Goal: Task Accomplishment & Management: Manage account settings

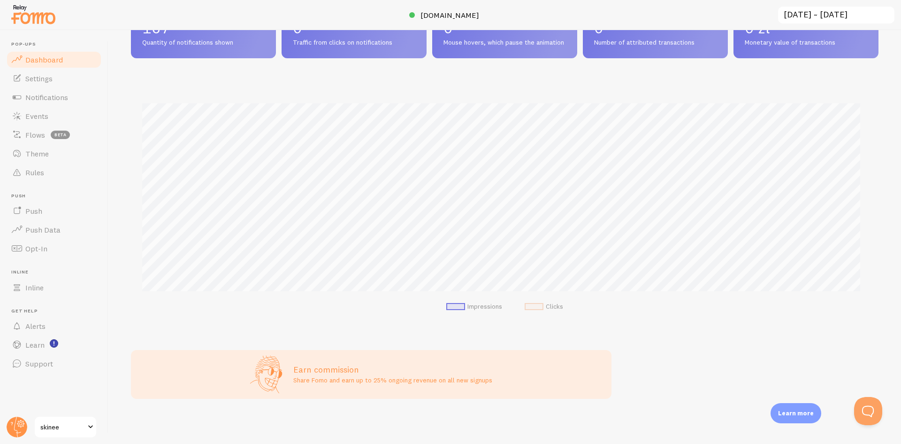
scroll to position [82, 0]
click at [60, 98] on span "Notifications" at bounding box center [46, 96] width 43 height 9
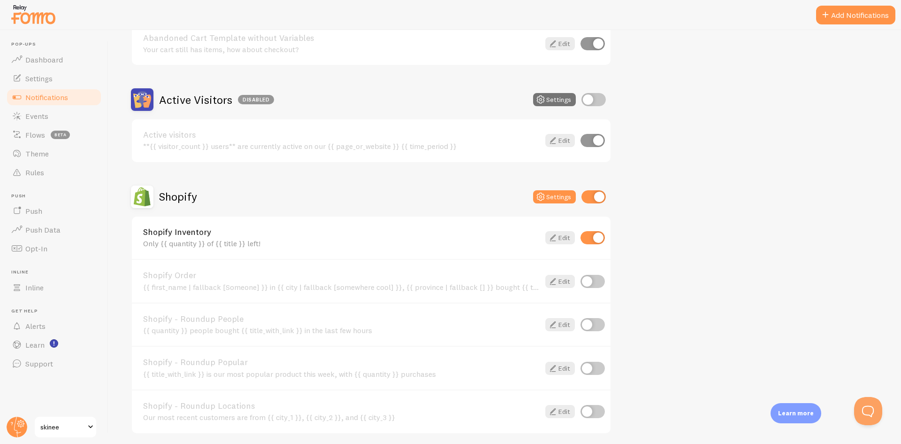
scroll to position [188, 0]
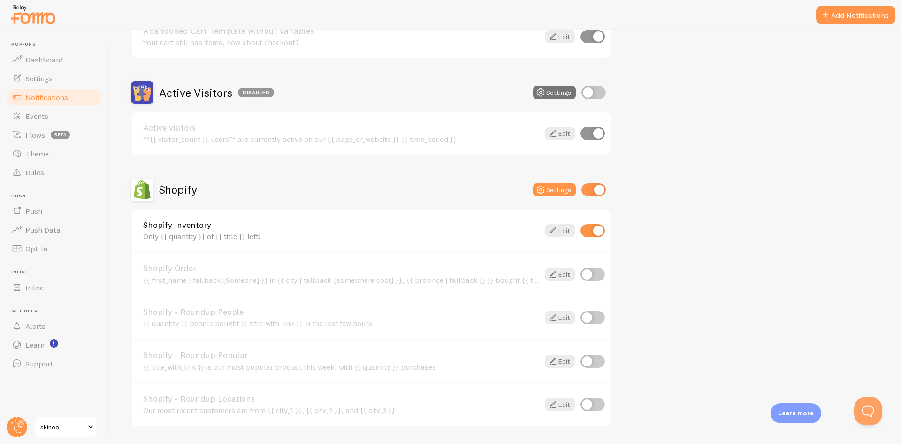
click at [591, 195] on input "checkbox" at bounding box center [594, 189] width 24 height 13
checkbox input "false"
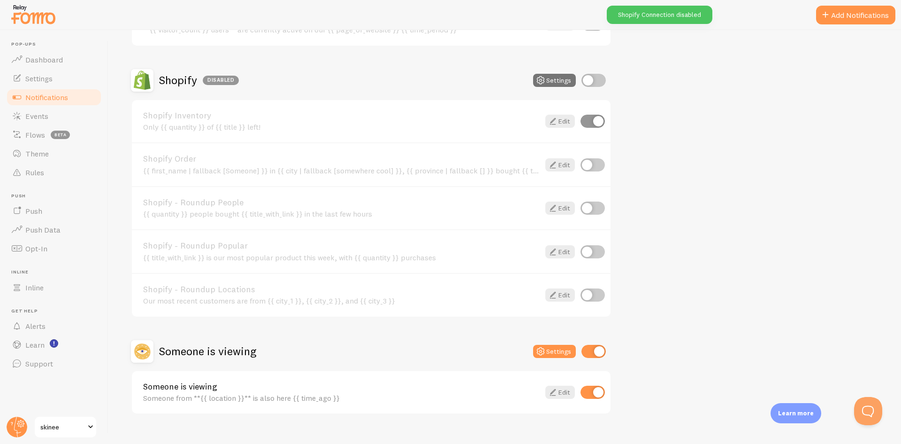
scroll to position [313, 0]
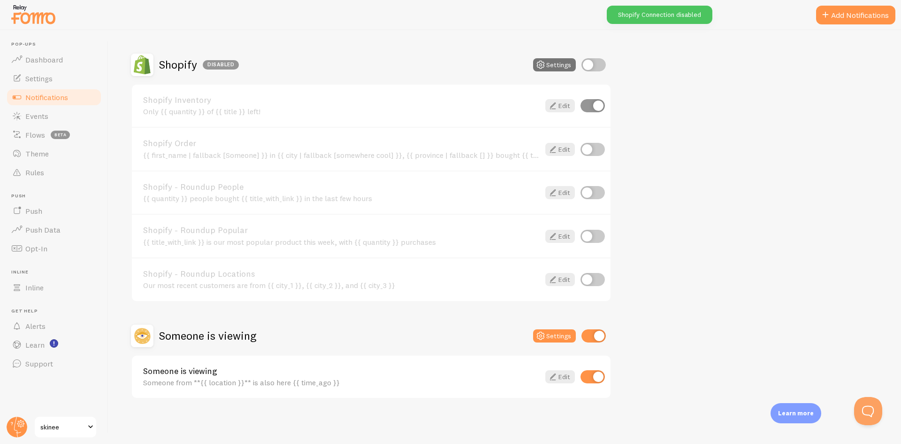
click at [592, 333] on input "checkbox" at bounding box center [594, 335] width 24 height 13
checkbox input "false"
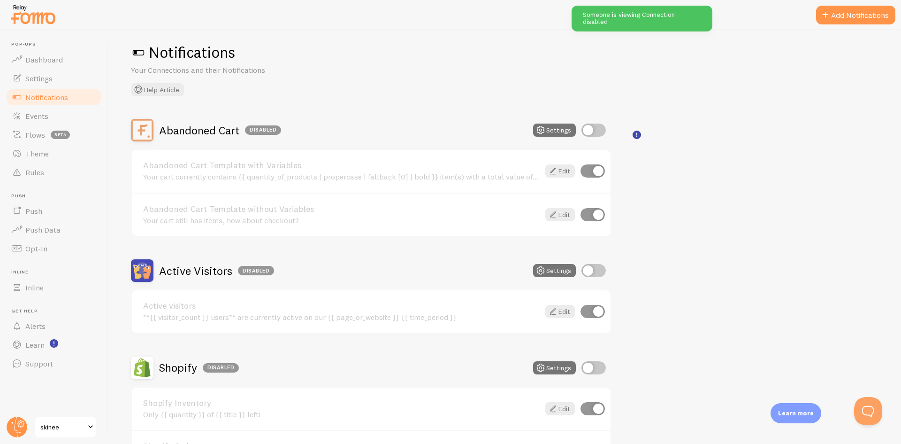
scroll to position [0, 0]
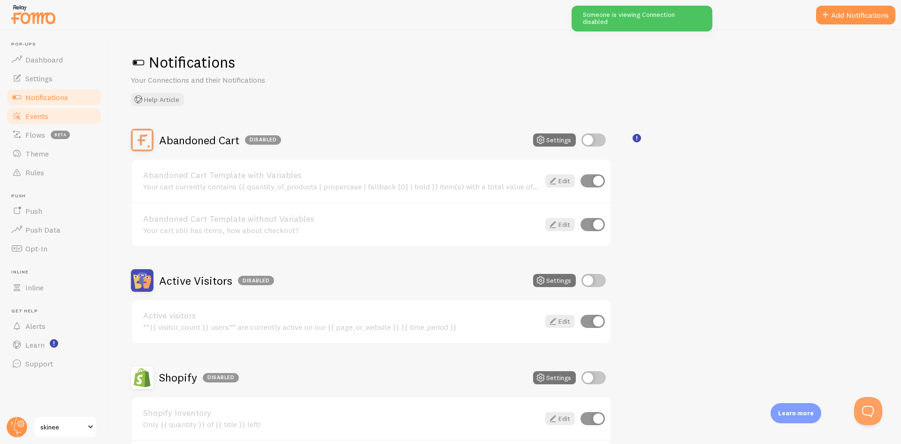
click at [56, 113] on link "Events" at bounding box center [54, 116] width 97 height 19
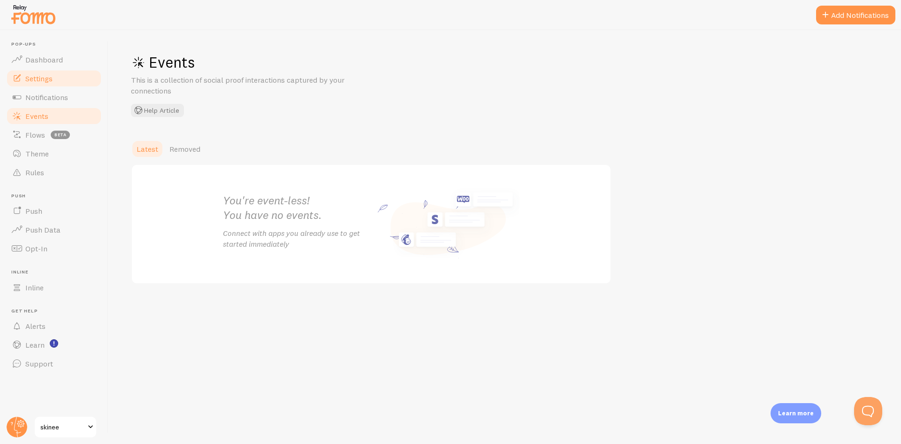
click at [55, 76] on link "Settings" at bounding box center [54, 78] width 97 height 19
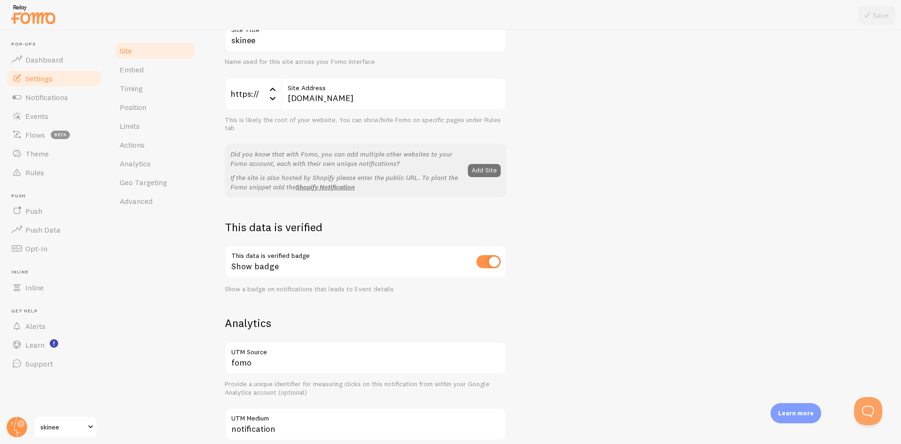
scroll to position [94, 0]
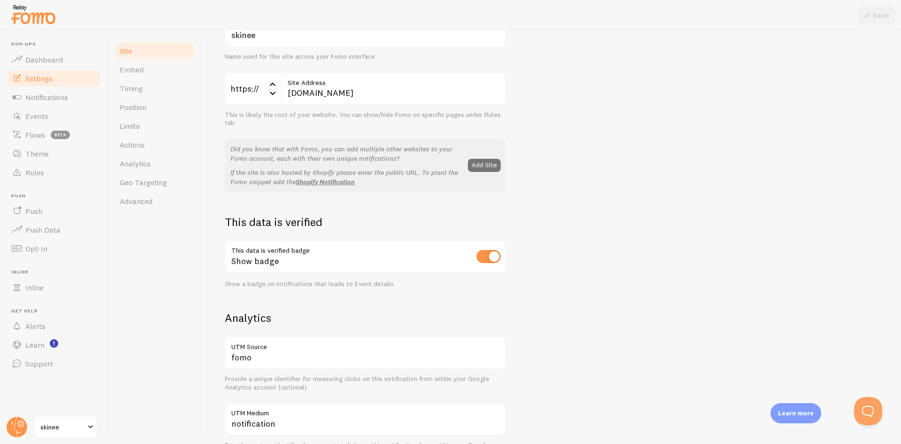
click at [65, 432] on span "skinee" at bounding box center [62, 426] width 45 height 11
